Goal: Information Seeking & Learning: Learn about a topic

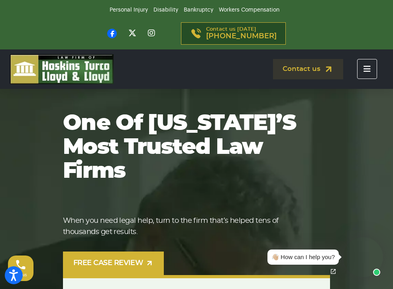
click at [365, 73] on button "Toggle navigation" at bounding box center [367, 69] width 20 height 20
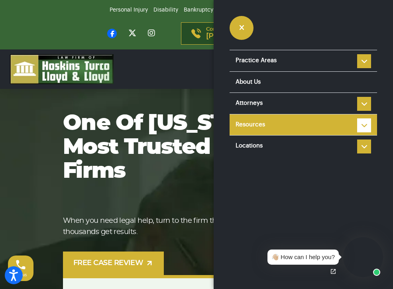
click at [363, 119] on li "Resources Reviews Police Accident Reports FAQ Blog HTLL Scholarship Types of Ca…" at bounding box center [302, 125] width 147 height 22
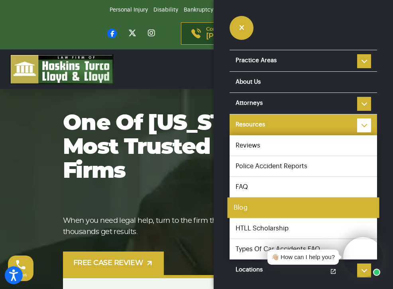
click at [245, 207] on link "Blog" at bounding box center [303, 207] width 152 height 21
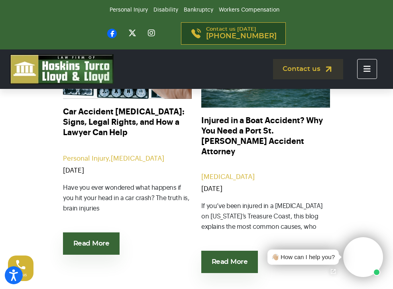
scroll to position [245, 0]
